Goal: Task Accomplishment & Management: Complete application form

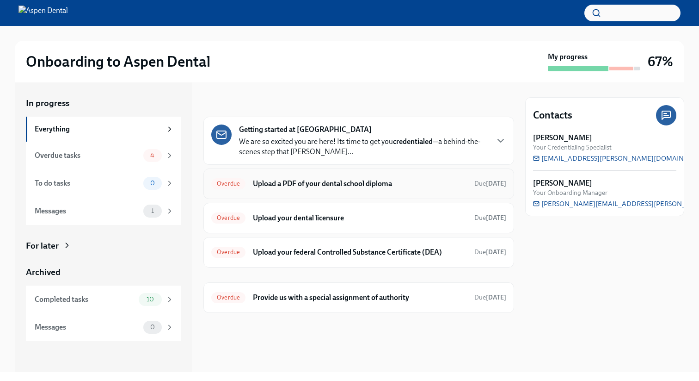
click at [327, 180] on h6 "Upload a PDF of your dental school diploma" at bounding box center [360, 184] width 214 height 10
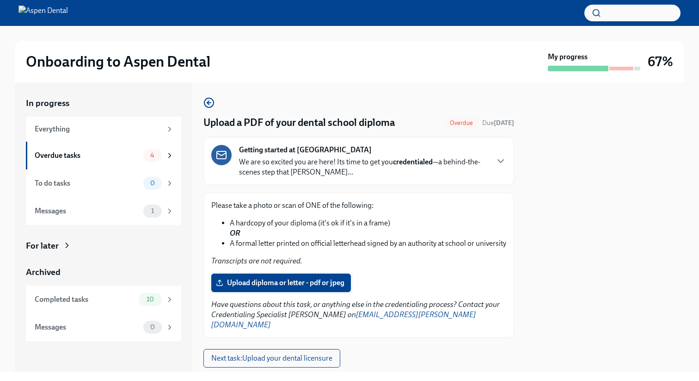
click at [269, 287] on span "Upload diploma or letter - pdf or jpeg" at bounding box center [281, 282] width 127 height 9
click at [0, 0] on input "Upload diploma or letter - pdf or jpeg" at bounding box center [0, 0] width 0 height 0
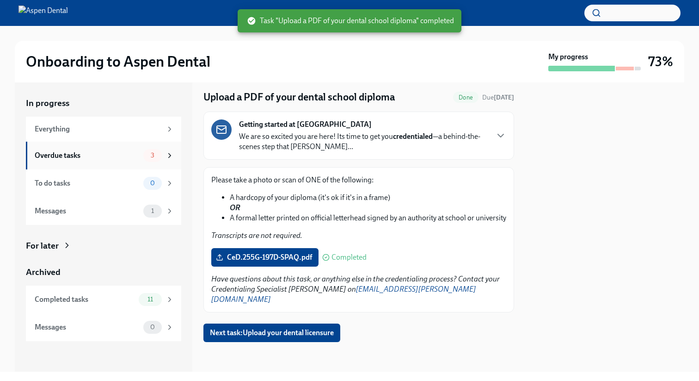
click at [69, 156] on div "Overdue tasks" at bounding box center [87, 155] width 105 height 10
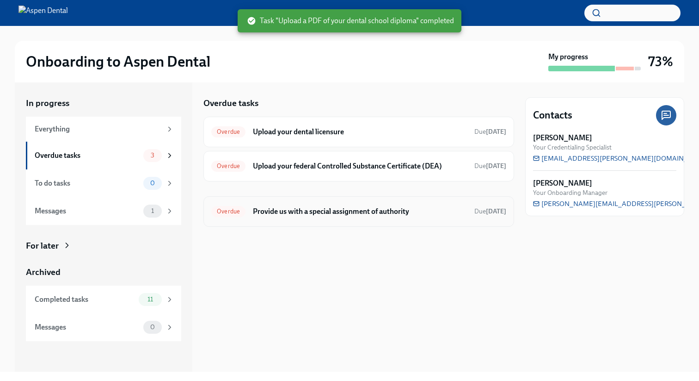
click at [334, 211] on h6 "Provide us with a special assignment of authority" at bounding box center [360, 211] width 214 height 10
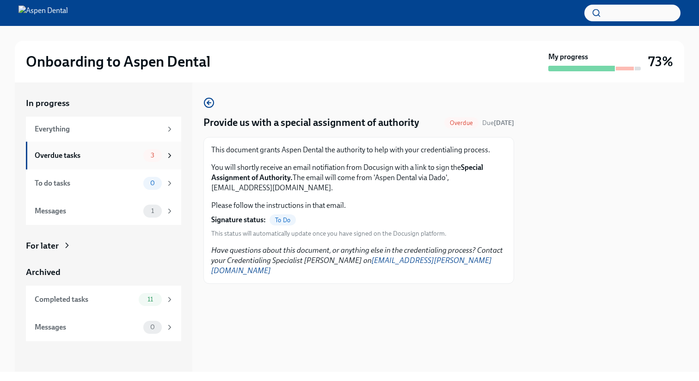
click at [119, 160] on div "Overdue tasks 3" at bounding box center [104, 155] width 139 height 13
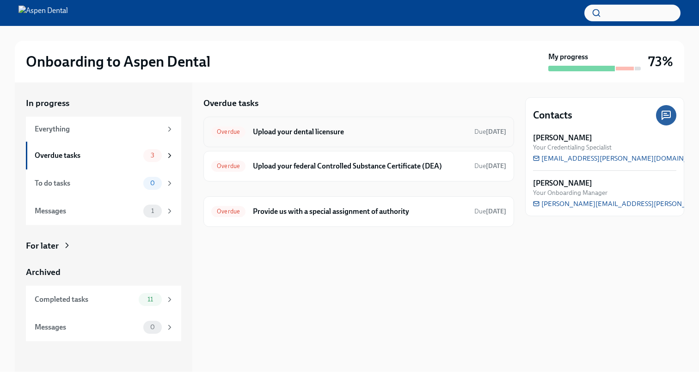
click at [294, 130] on h6 "Upload your dental licensure" at bounding box center [360, 132] width 214 height 10
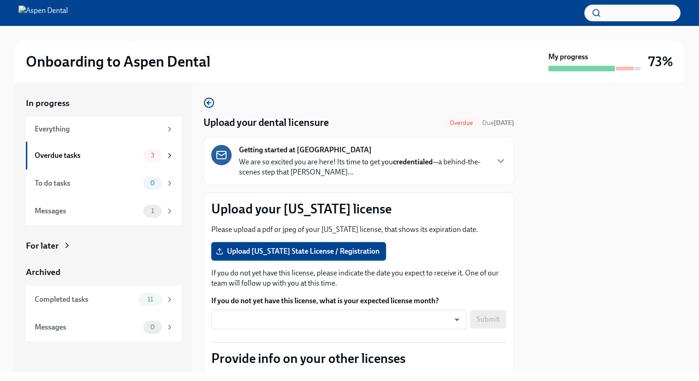
click at [247, 251] on span "Upload [US_STATE] State License / Registration" at bounding box center [299, 251] width 162 height 9
click at [0, 0] on input "Upload [US_STATE] State License / Registration" at bounding box center [0, 0] width 0 height 0
click at [99, 155] on div "Overdue tasks" at bounding box center [87, 155] width 105 height 10
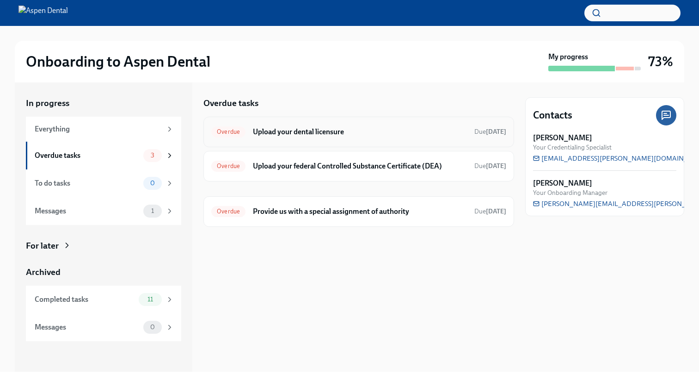
click at [303, 136] on h6 "Upload your dental licensure" at bounding box center [360, 132] width 214 height 10
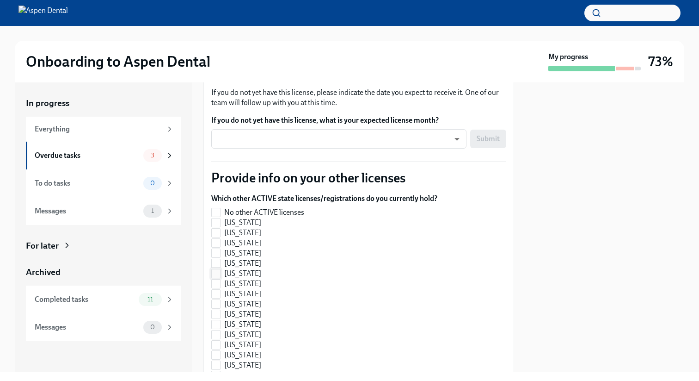
scroll to position [185, 0]
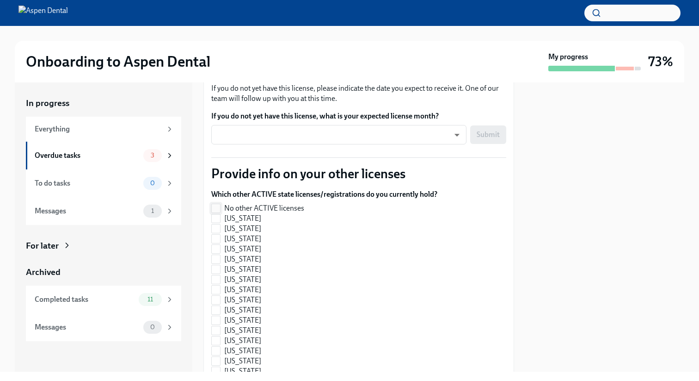
click at [221, 208] on label "No other ACTIVE licenses" at bounding box center [320, 208] width 219 height 10
click at [220, 208] on input "No other ACTIVE licenses" at bounding box center [216, 208] width 8 height 8
checkbox input "true"
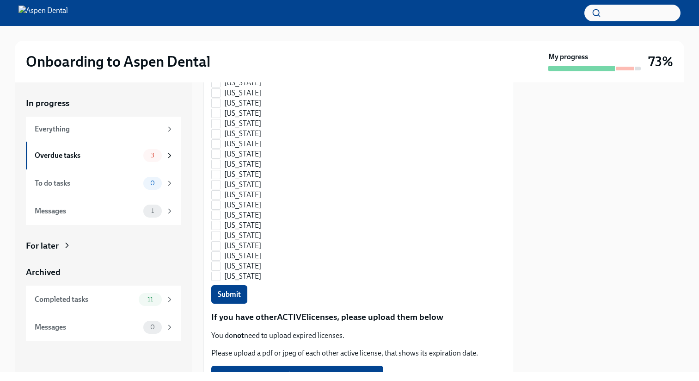
scroll to position [647, 0]
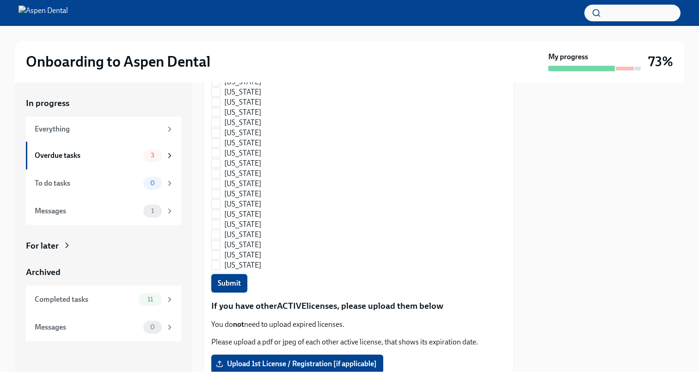
click at [241, 280] on button "Submit" at bounding box center [229, 283] width 36 height 19
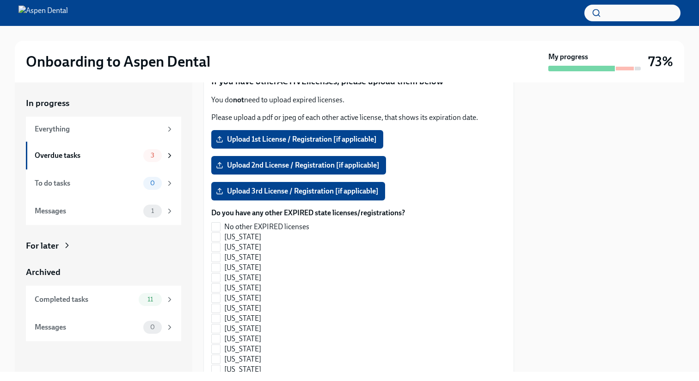
scroll to position [872, 0]
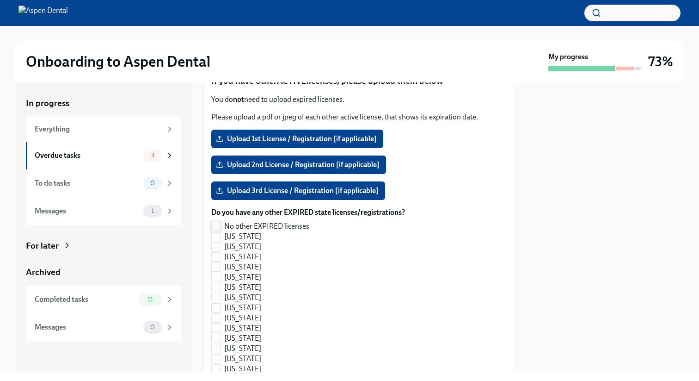
click at [215, 229] on input "No other EXPIRED licenses" at bounding box center [216, 226] width 8 height 8
checkbox input "true"
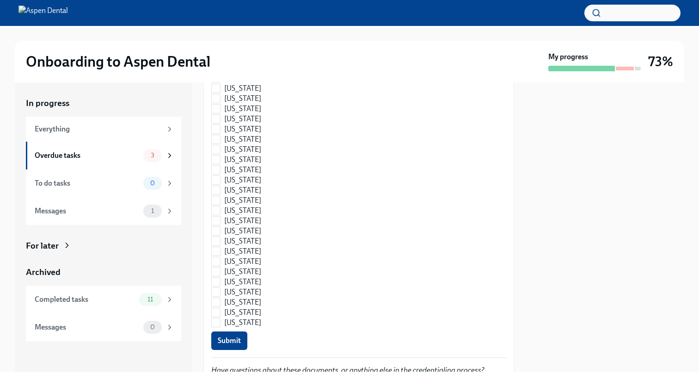
scroll to position [1375, 0]
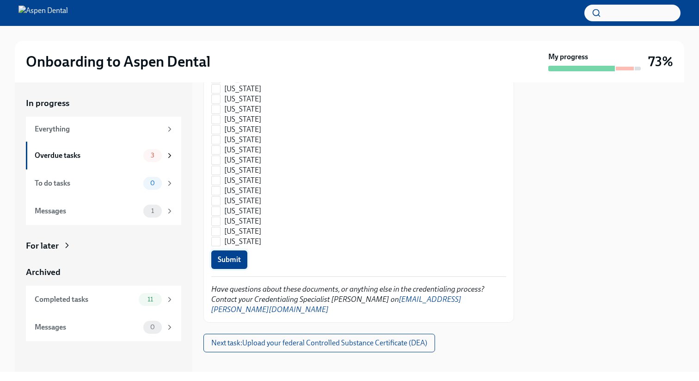
click at [230, 260] on span "Submit" at bounding box center [229, 259] width 23 height 9
checkbox input "false"
checkbox input "true"
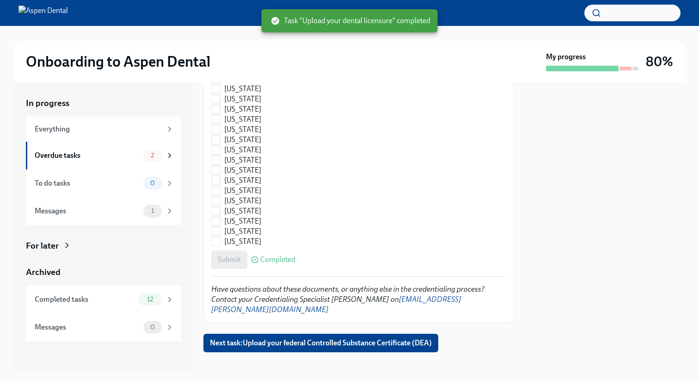
checkbox input "true"
click at [92, 160] on div "Overdue tasks" at bounding box center [87, 155] width 105 height 10
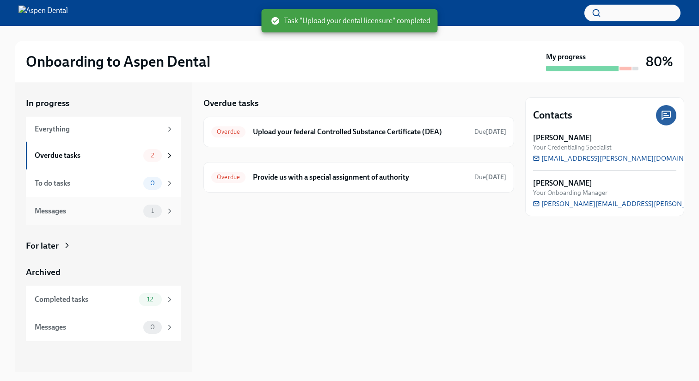
click at [114, 199] on div "Messages 1" at bounding box center [103, 211] width 155 height 28
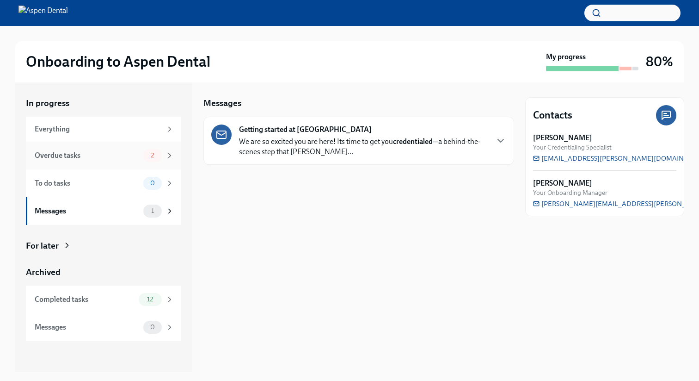
click at [107, 156] on div "Overdue tasks" at bounding box center [87, 155] width 105 height 10
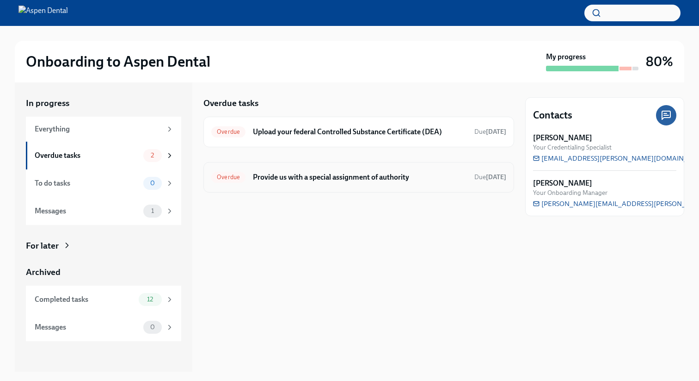
click at [297, 167] on div "Overdue Provide us with a special assignment of authority Due [DATE]" at bounding box center [359, 177] width 311 height 31
click at [263, 179] on h6 "Provide us with a special assignment of authority" at bounding box center [360, 177] width 214 height 10
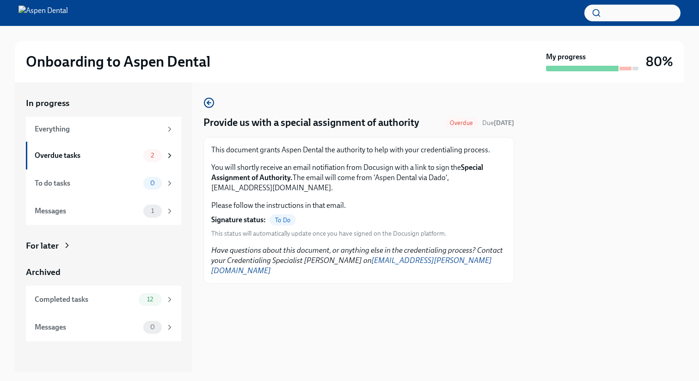
click at [279, 222] on span "To Do" at bounding box center [283, 220] width 26 height 7
click at [228, 218] on strong "Signature status:" at bounding box center [238, 220] width 55 height 10
drag, startPoint x: 290, startPoint y: 179, endPoint x: 463, endPoint y: 165, distance: 174.0
click at [463, 165] on strong "Special Assignment of Authority." at bounding box center [347, 172] width 272 height 19
copy strong "Special Assignment of Authority"
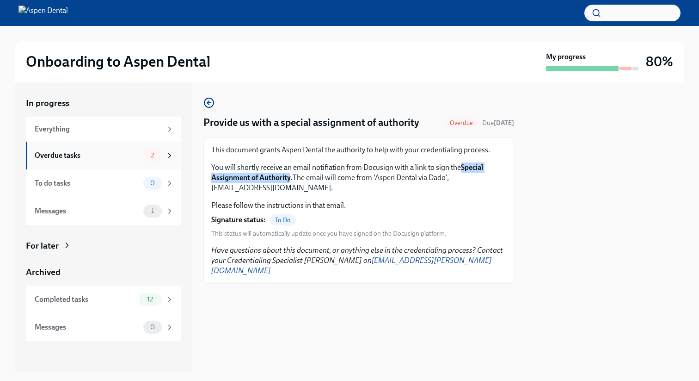
click at [109, 155] on div "Overdue tasks" at bounding box center [87, 155] width 105 height 10
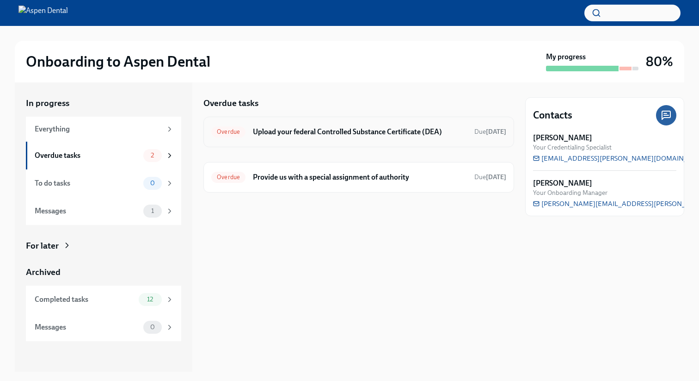
click at [315, 123] on div "Overdue Upload your federal Controlled Substance Certificate (DEA) Due [DATE]" at bounding box center [359, 132] width 311 height 31
click at [307, 133] on h6 "Upload your federal Controlled Substance Certificate (DEA)" at bounding box center [360, 132] width 214 height 10
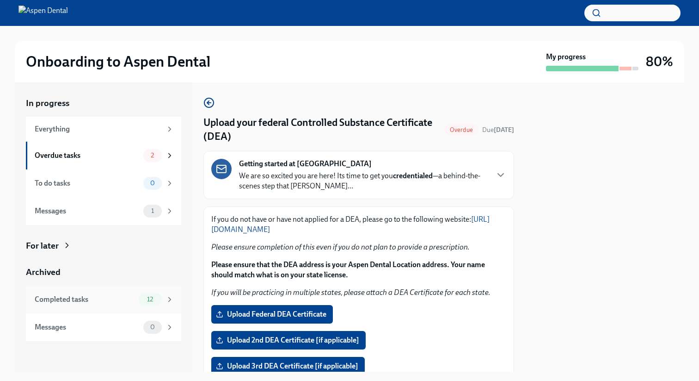
click at [130, 296] on div "Completed tasks" at bounding box center [85, 299] width 100 height 10
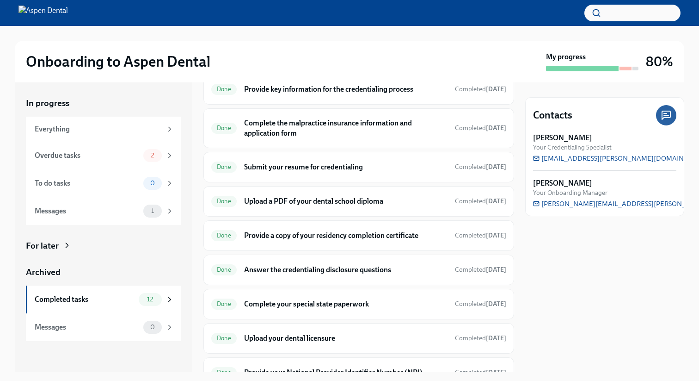
scroll to position [110, 0]
